Goal: Information Seeking & Learning: Learn about a topic

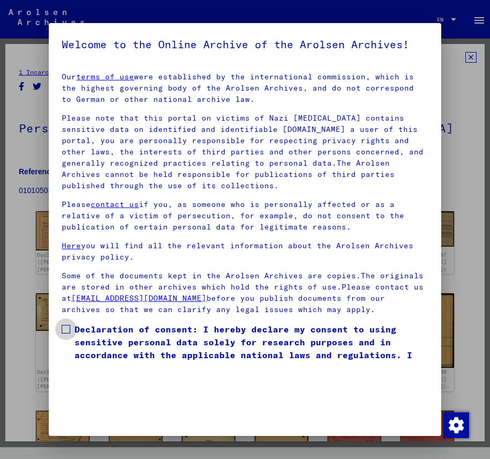
click at [67, 334] on span at bounding box center [66, 329] width 9 height 9
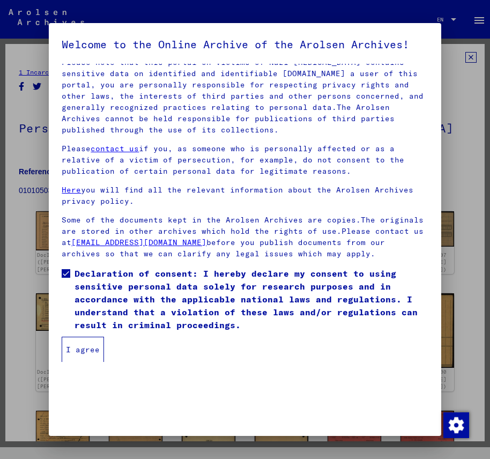
click at [85, 363] on button "I agree" at bounding box center [83, 350] width 42 height 26
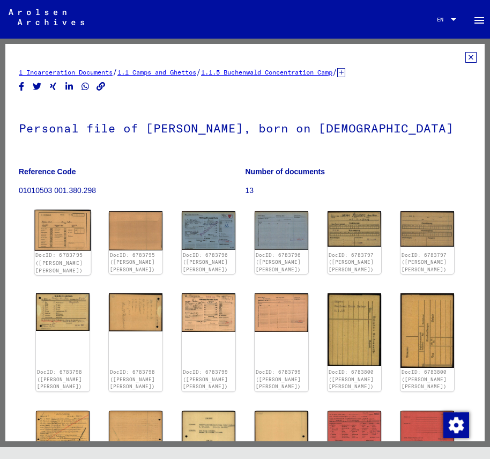
click at [73, 226] on img at bounding box center [63, 230] width 56 height 41
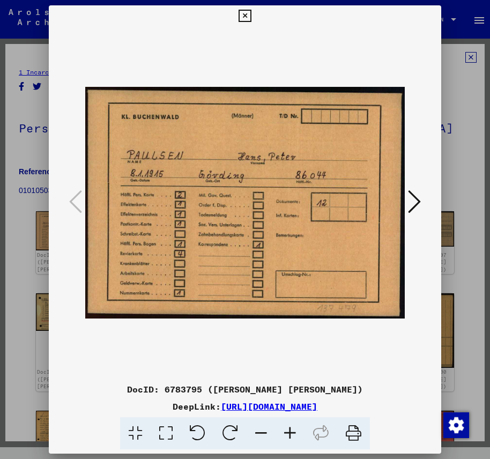
click at [414, 198] on icon at bounding box center [414, 202] width 13 height 26
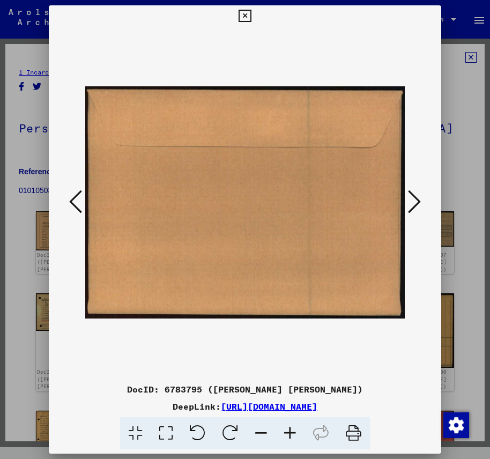
click at [414, 198] on icon at bounding box center [414, 202] width 13 height 26
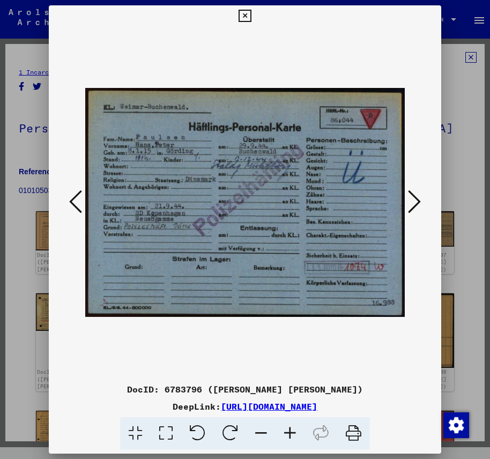
click at [414, 198] on icon at bounding box center [414, 202] width 13 height 26
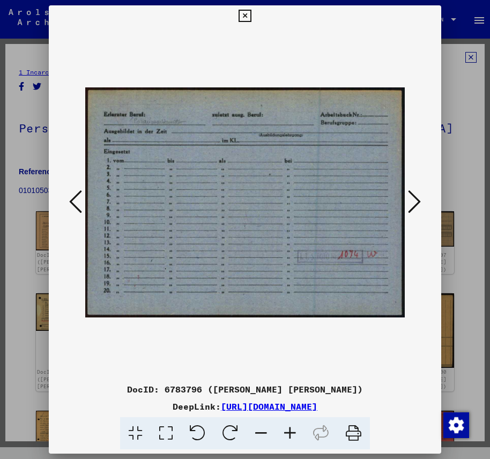
click at [414, 198] on icon at bounding box center [414, 202] width 13 height 26
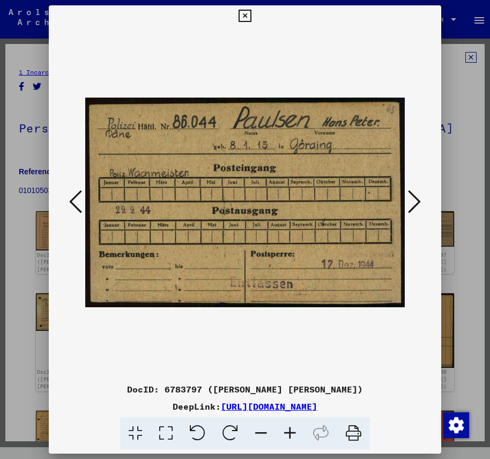
click at [414, 198] on icon at bounding box center [414, 202] width 13 height 26
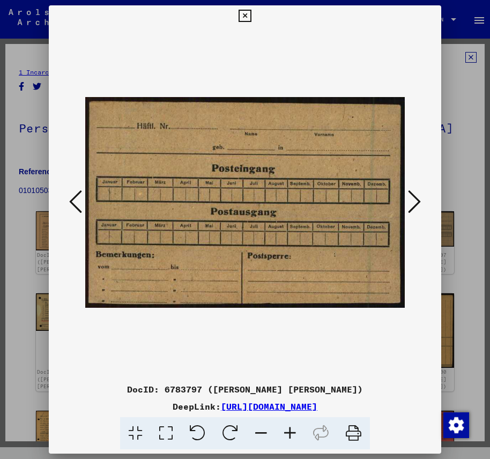
click at [414, 198] on icon at bounding box center [414, 202] width 13 height 26
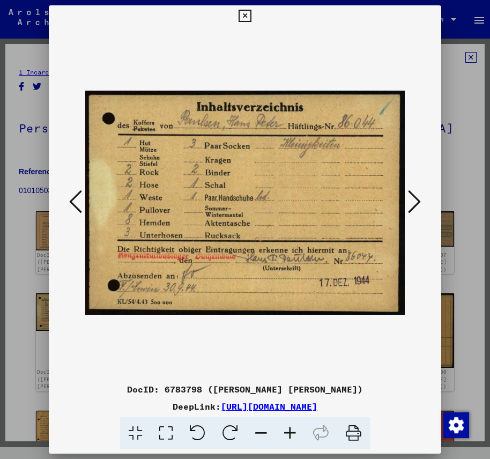
click at [414, 198] on icon at bounding box center [414, 202] width 13 height 26
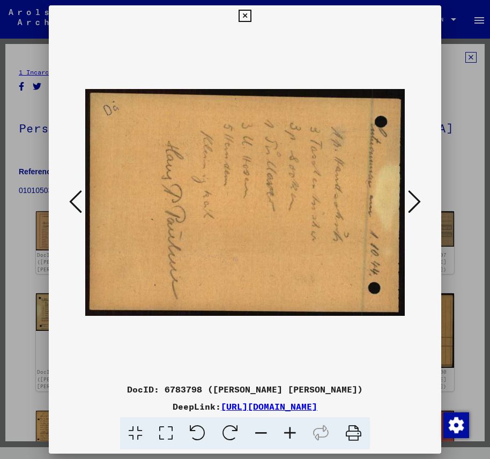
click at [414, 198] on icon at bounding box center [414, 202] width 13 height 26
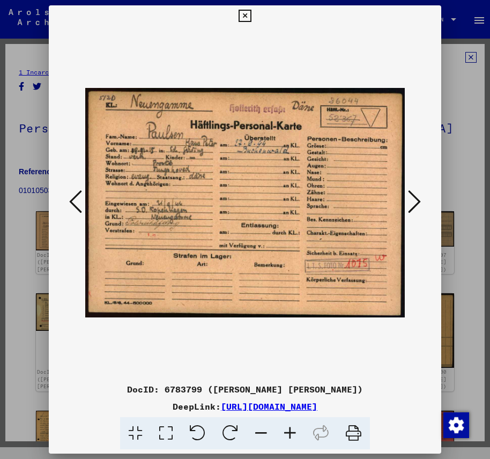
click at [414, 198] on icon at bounding box center [414, 202] width 13 height 26
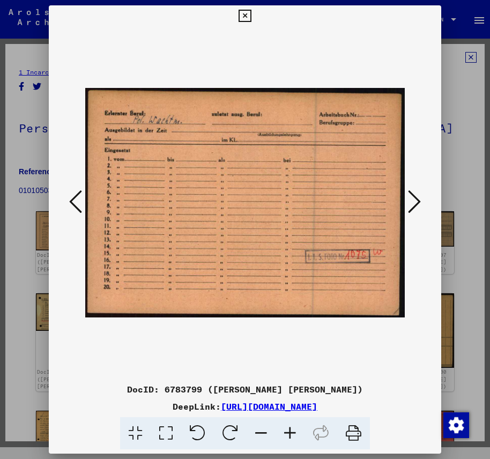
click at [414, 198] on icon at bounding box center [414, 202] width 13 height 26
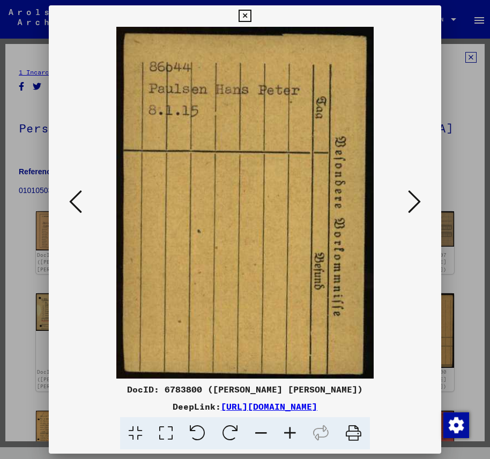
click at [414, 198] on icon at bounding box center [414, 202] width 13 height 26
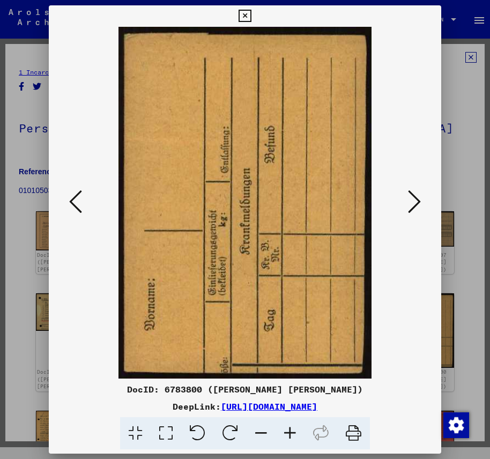
click at [414, 198] on icon at bounding box center [414, 202] width 13 height 26
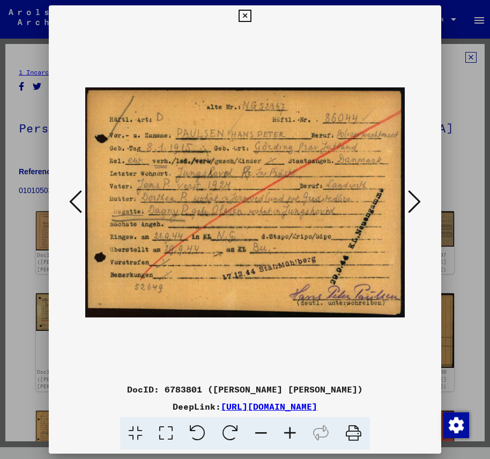
click at [415, 202] on icon at bounding box center [414, 202] width 13 height 26
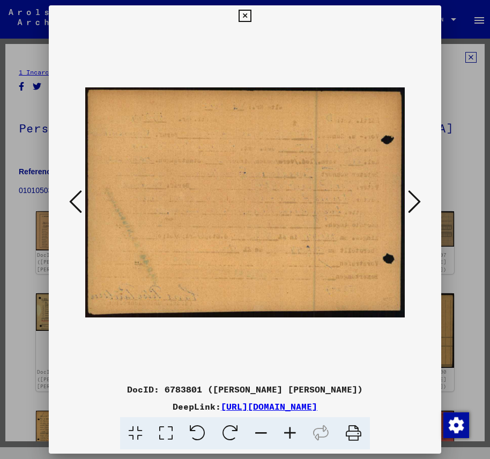
click at [415, 202] on icon at bounding box center [414, 202] width 13 height 26
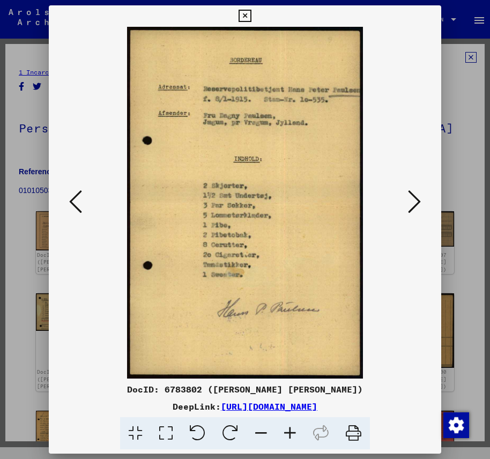
click at [415, 202] on icon at bounding box center [414, 202] width 13 height 26
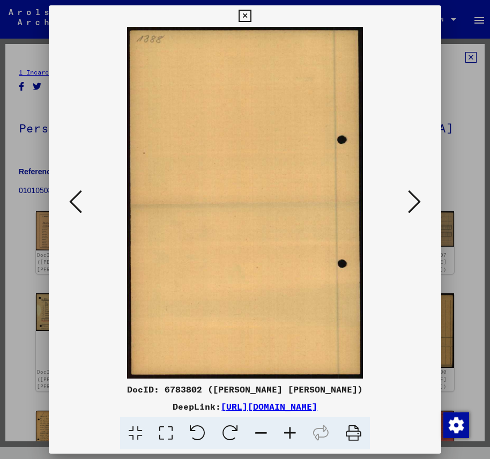
click at [415, 202] on icon at bounding box center [414, 202] width 13 height 26
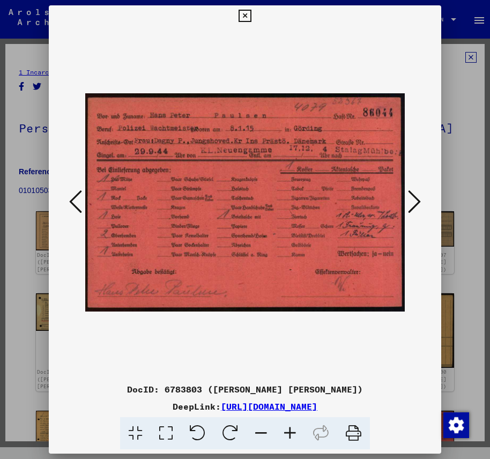
click at [415, 202] on icon at bounding box center [414, 202] width 13 height 26
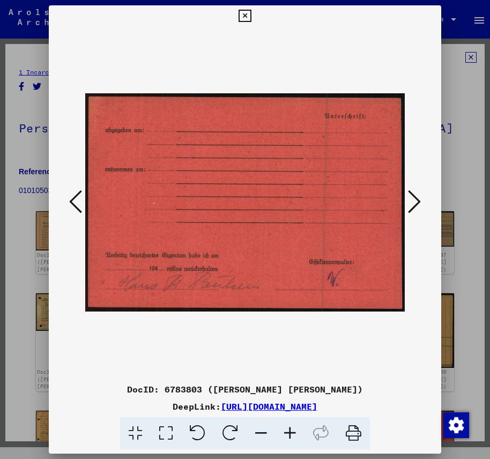
click at [415, 202] on icon at bounding box center [414, 202] width 13 height 26
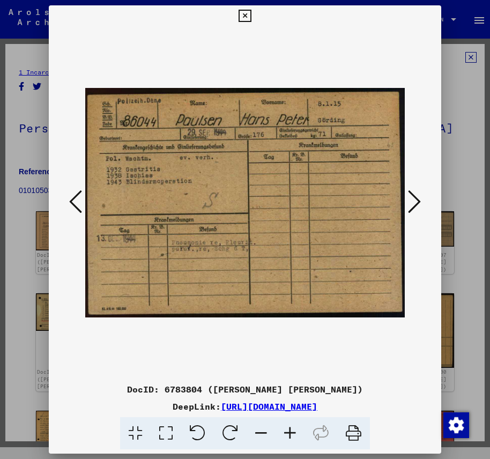
click at [246, 14] on icon at bounding box center [245, 16] width 12 height 13
